Goal: Book appointment/travel/reservation

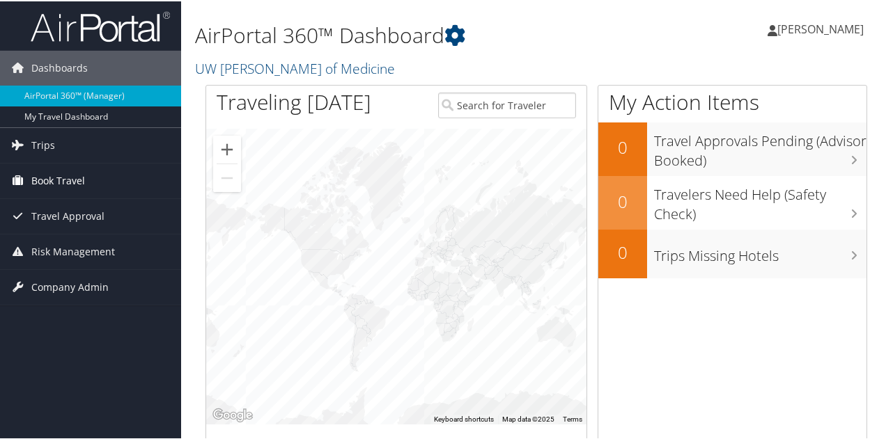
click at [128, 178] on link "Book Travel" at bounding box center [90, 179] width 181 height 35
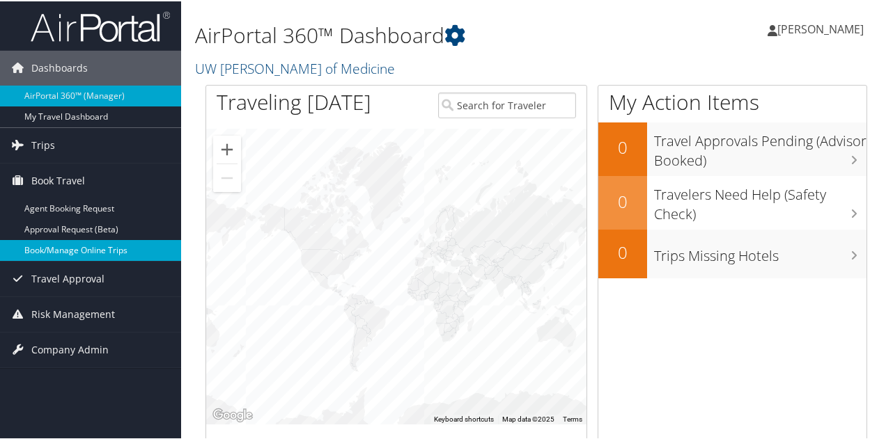
click at [100, 245] on link "Book/Manage Online Trips" at bounding box center [90, 249] width 181 height 21
